Goal: Obtain resource: Obtain resource

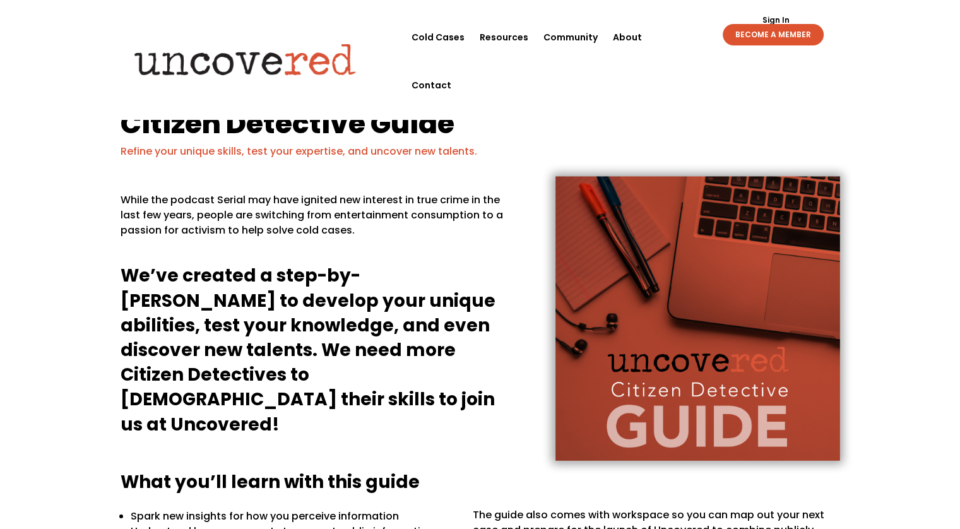
click at [778, 20] on link "Sign In" at bounding box center [776, 20] width 41 height 8
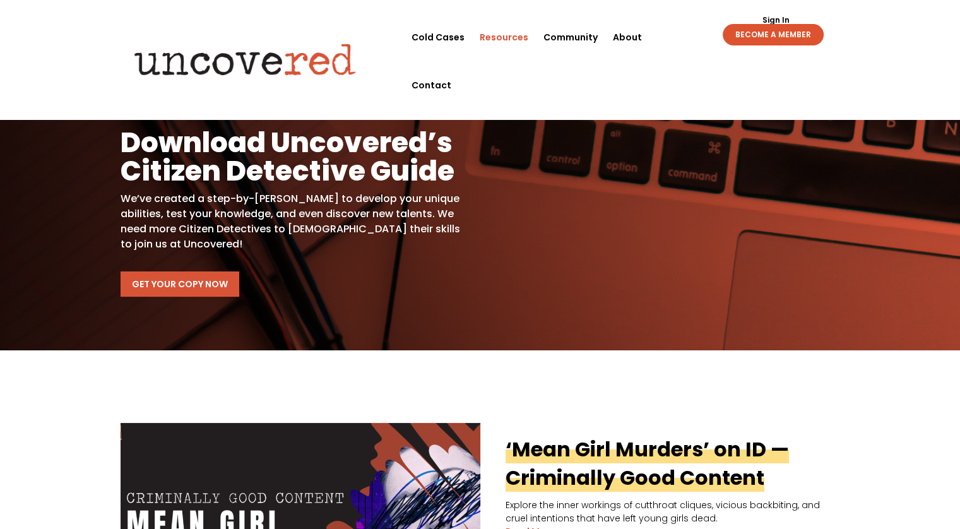
click at [200, 277] on link "Get Your Copy Now" at bounding box center [180, 284] width 119 height 25
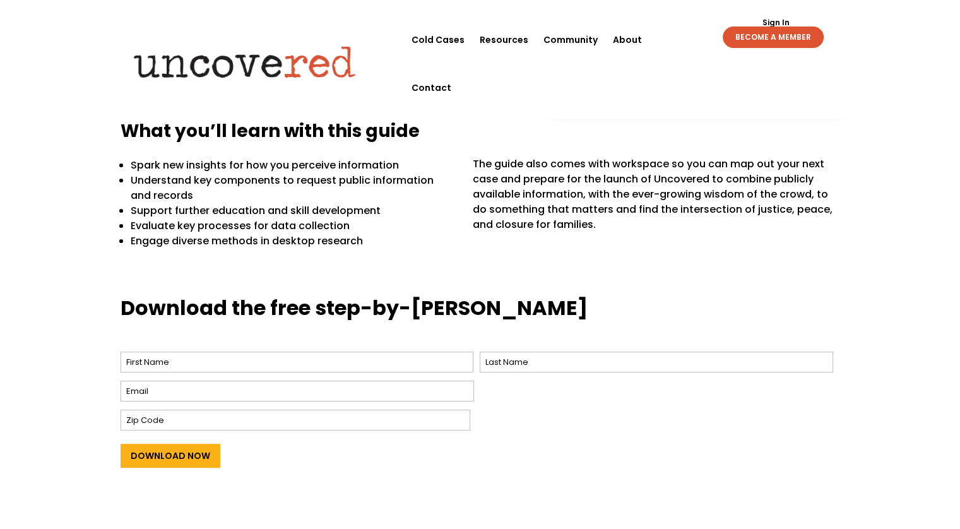
scroll to position [351, 0]
click at [132, 366] on input "First" at bounding box center [298, 362] width 354 height 21
type input "[PERSON_NAME]"
type input "[EMAIL_ADDRESS][DOMAIN_NAME]"
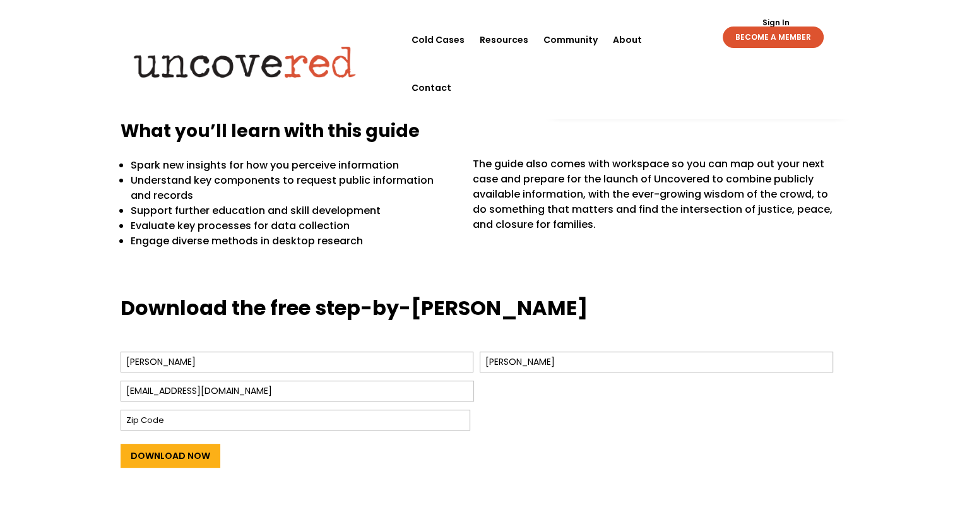
type input "47670"
click at [174, 456] on input "Download Now" at bounding box center [171, 456] width 100 height 24
